Goal: Register for event/course

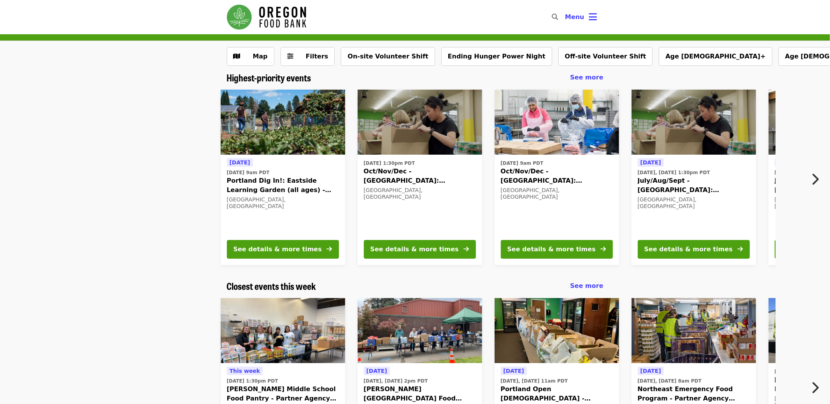
click at [169, 88] on div "[DATE] [DATE] 9am PDT Portland Dig In!: Eastside Learning Garden (all ages) - A…" at bounding box center [411, 177] width 727 height 188
click at [406, 244] on div "See details & more times" at bounding box center [414, 248] width 88 height 9
click at [435, 245] on div "See details & more times" at bounding box center [414, 248] width 88 height 9
click at [439, 246] on div "See details & more times" at bounding box center [414, 248] width 88 height 9
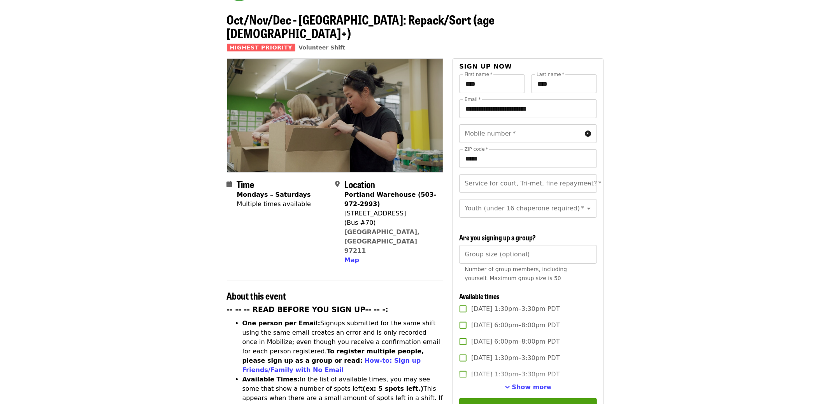
scroll to position [26, 0]
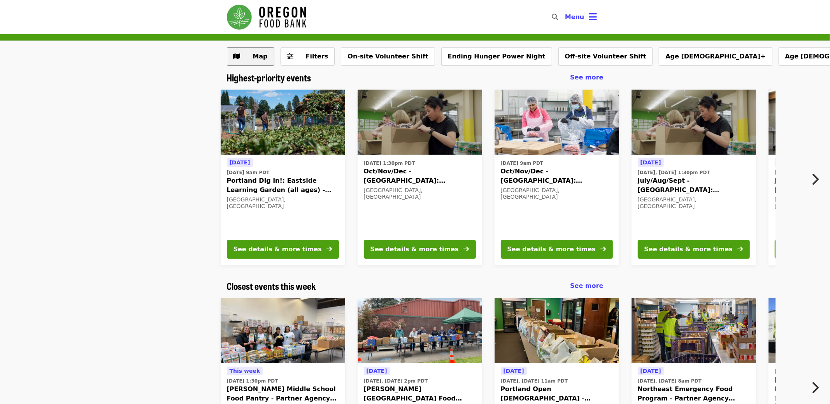
click at [266, 51] on button "Map" at bounding box center [250, 56] width 47 height 19
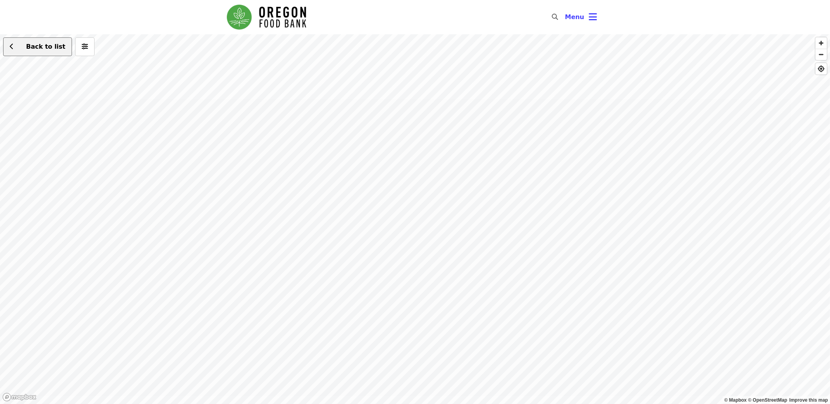
click at [60, 55] on button "Back to list" at bounding box center [37, 46] width 69 height 19
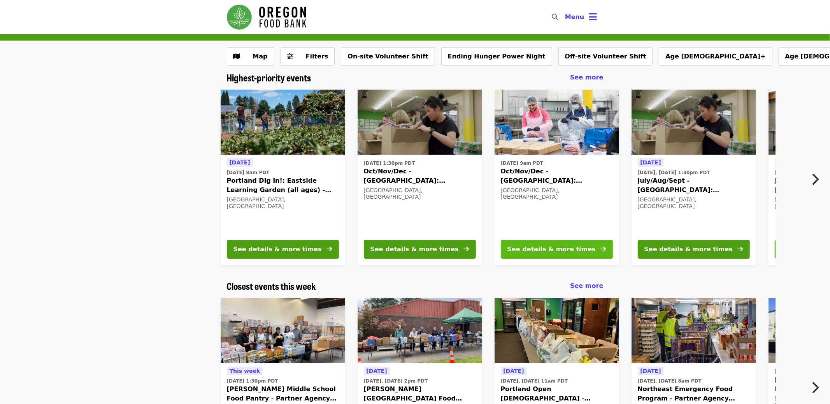
click at [530, 240] on button "See details & more times" at bounding box center [557, 249] width 112 height 19
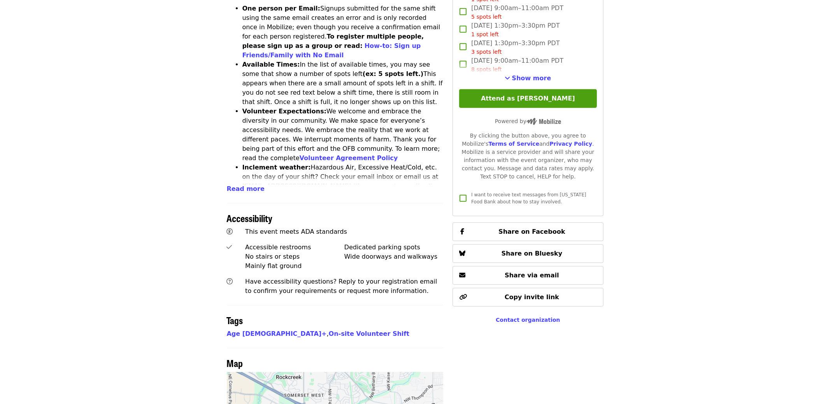
scroll to position [361, 0]
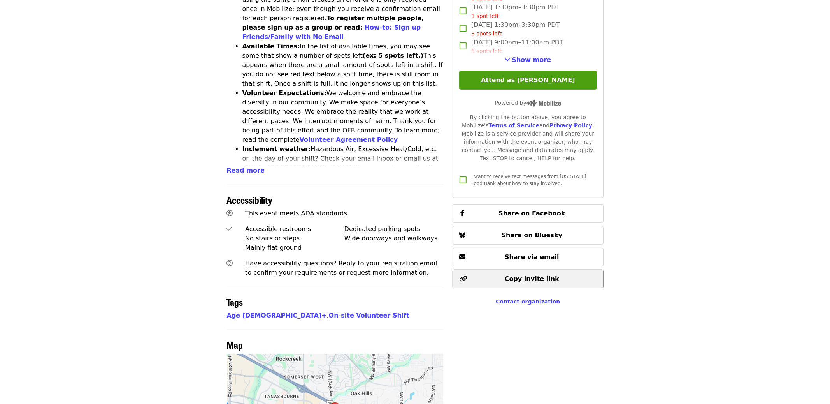
click at [577, 274] on span "Copy invite link" at bounding box center [527, 278] width 137 height 9
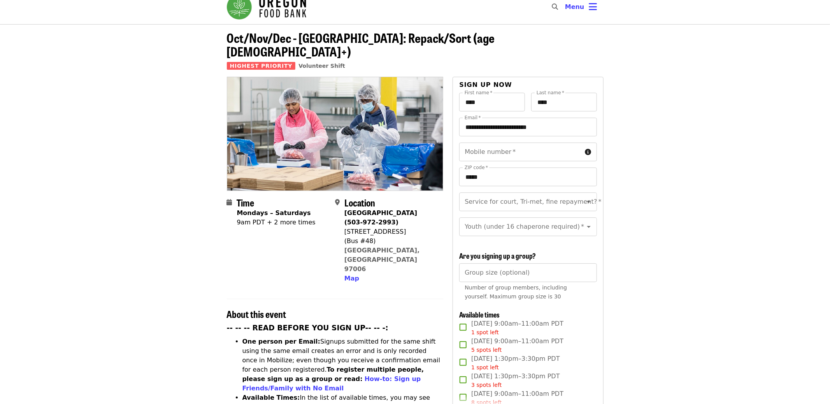
scroll to position [0, 0]
